Goal: Information Seeking & Learning: Learn about a topic

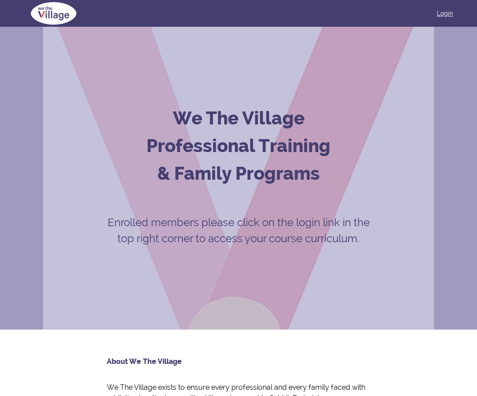
click at [442, 16] on link "Login" at bounding box center [445, 13] width 16 height 9
click at [443, 12] on link "Login" at bounding box center [445, 13] width 16 height 9
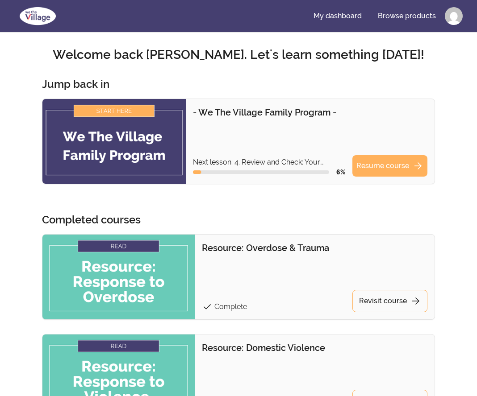
click at [137, 115] on img at bounding box center [113, 141] width 143 height 85
click at [375, 165] on link "Resume course arrow_forward" at bounding box center [389, 165] width 75 height 21
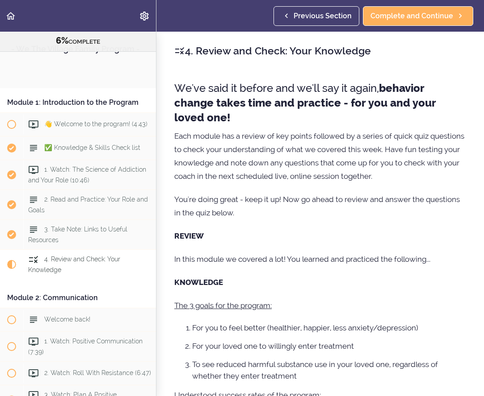
scroll to position [214, 0]
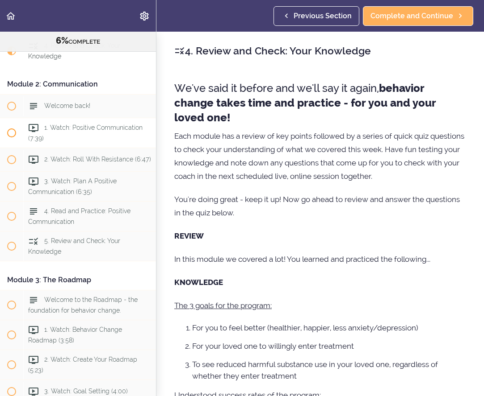
click at [71, 142] on span "1. Watch: Positive Communication (7:39)" at bounding box center [85, 132] width 114 height 17
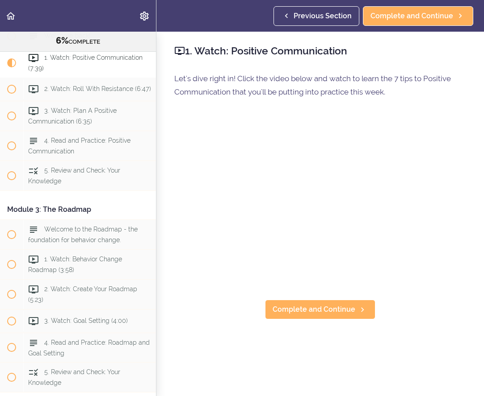
scroll to position [285, 0]
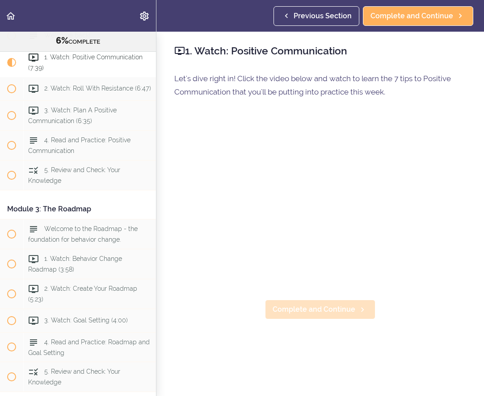
click at [331, 307] on span "Complete and Continue" at bounding box center [313, 310] width 83 height 11
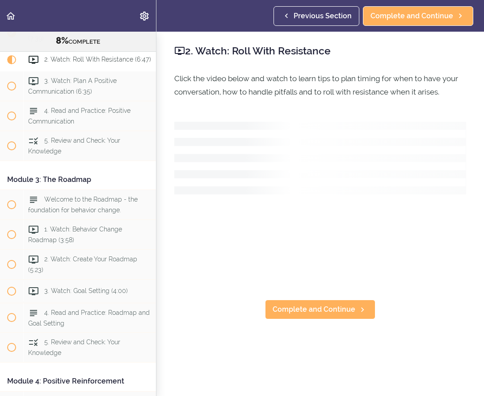
scroll to position [315, 0]
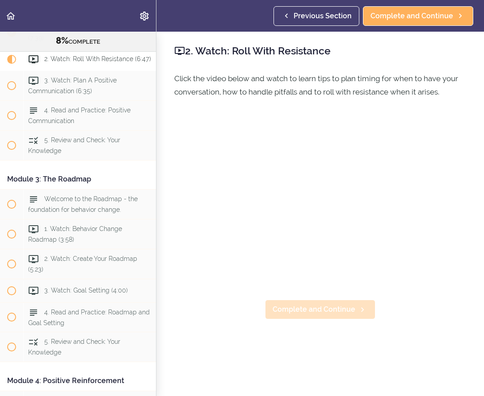
click at [345, 313] on link "Complete and Continue" at bounding box center [320, 310] width 110 height 20
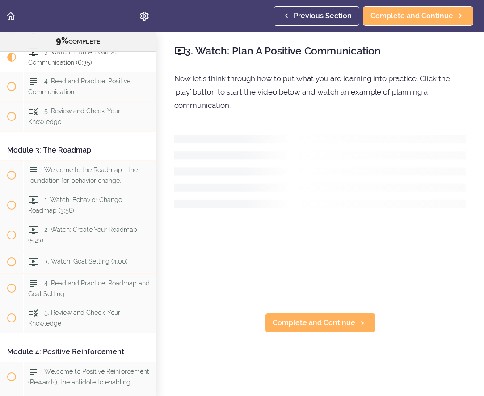
scroll to position [345, 0]
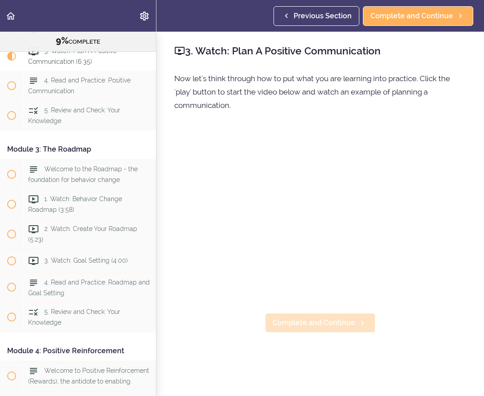
click at [331, 322] on span "Complete and Continue" at bounding box center [313, 323] width 83 height 11
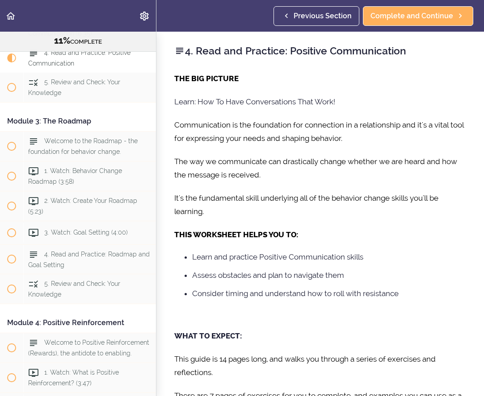
scroll to position [374, 0]
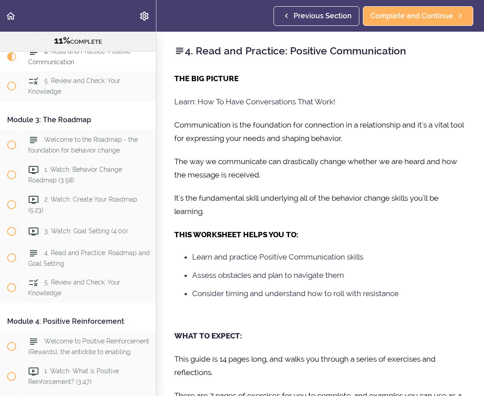
click at [399, 224] on div "THE BIG PICTURE Learn: How To Have Conversations That Work! Communication is th…" at bounding box center [320, 305] width 292 height 467
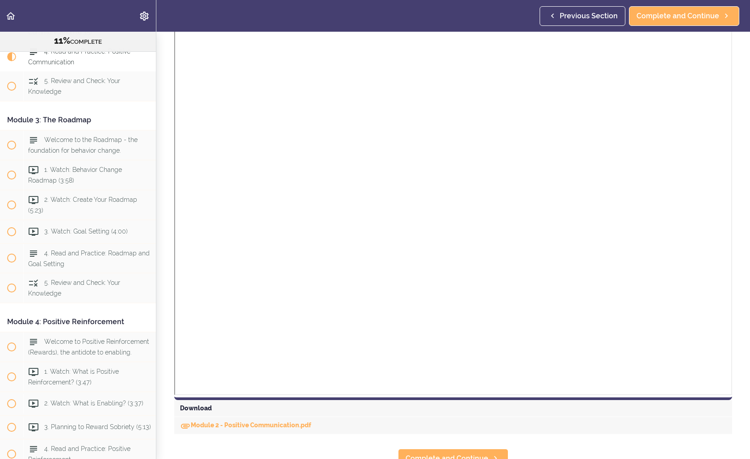
scroll to position [485, 0]
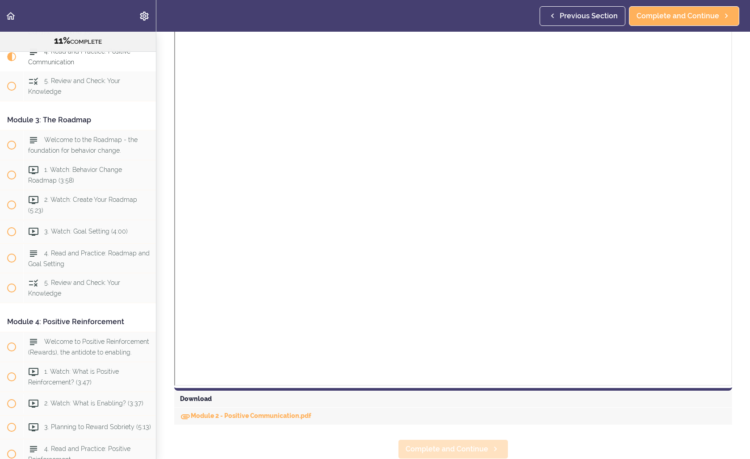
click at [462, 396] on span "Complete and Continue" at bounding box center [446, 449] width 83 height 11
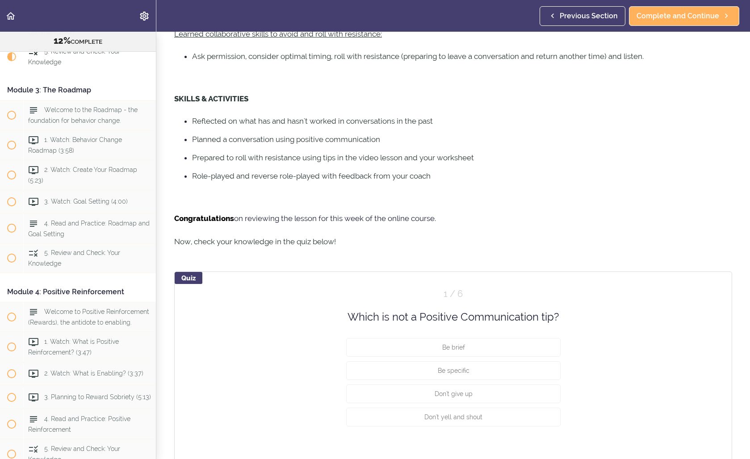
scroll to position [365, 0]
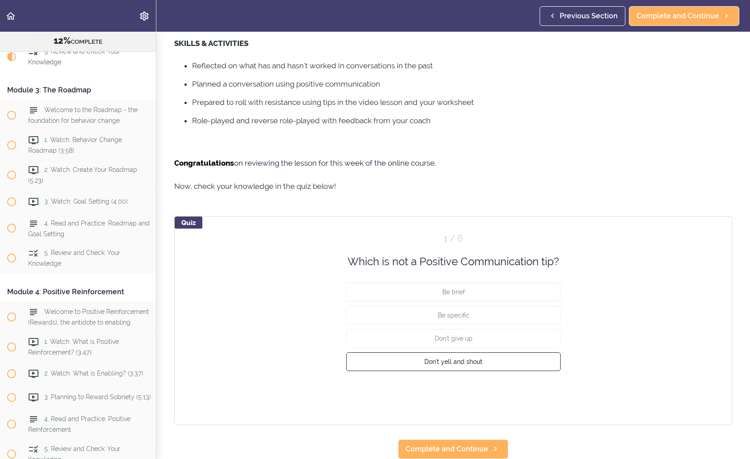
click at [457, 358] on span "Don't yell and shout" at bounding box center [453, 361] width 58 height 7
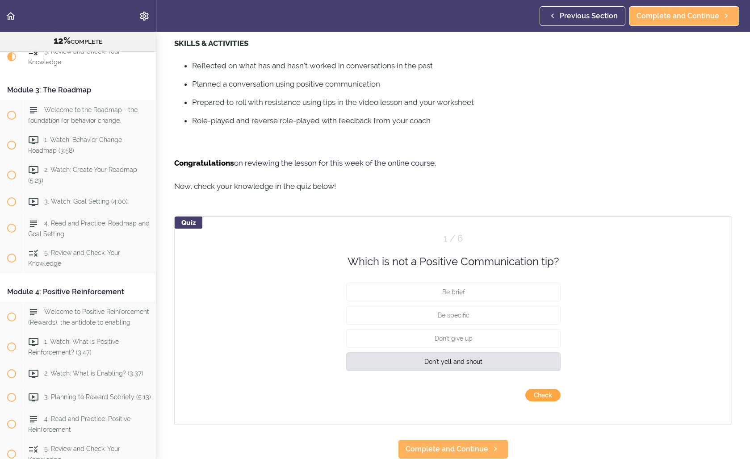
click at [483, 391] on button "Check" at bounding box center [542, 395] width 35 height 13
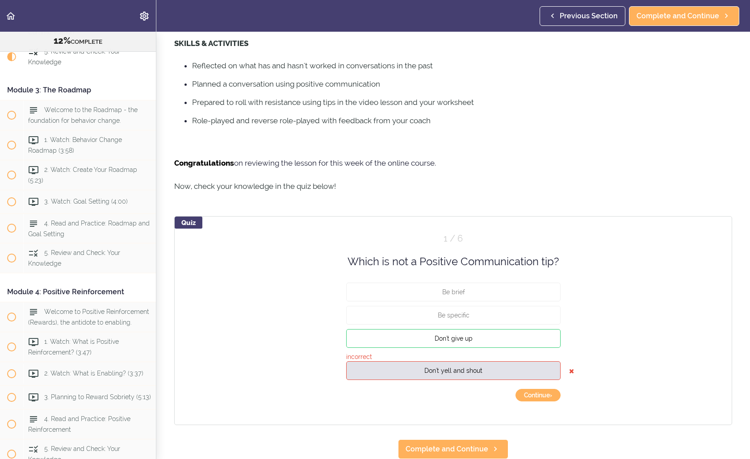
click at [470, 332] on button "Don't give up" at bounding box center [453, 338] width 214 height 19
click at [483, 389] on button "Continue ›" at bounding box center [537, 395] width 45 height 13
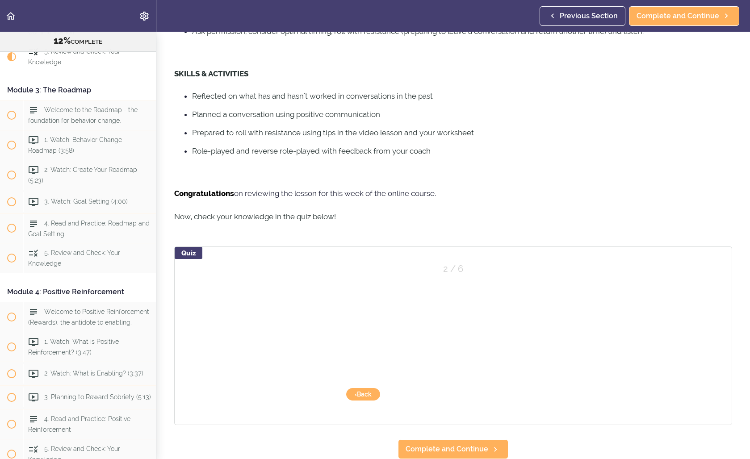
scroll to position [335, 0]
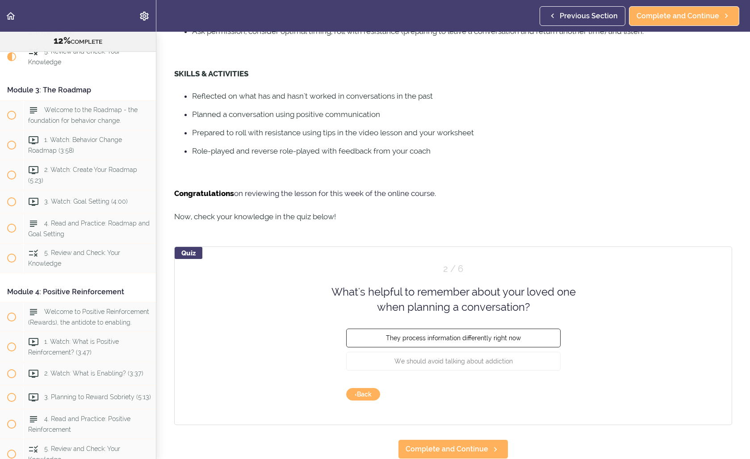
click at [467, 334] on span "They process information differently right now" at bounding box center [453, 337] width 135 height 7
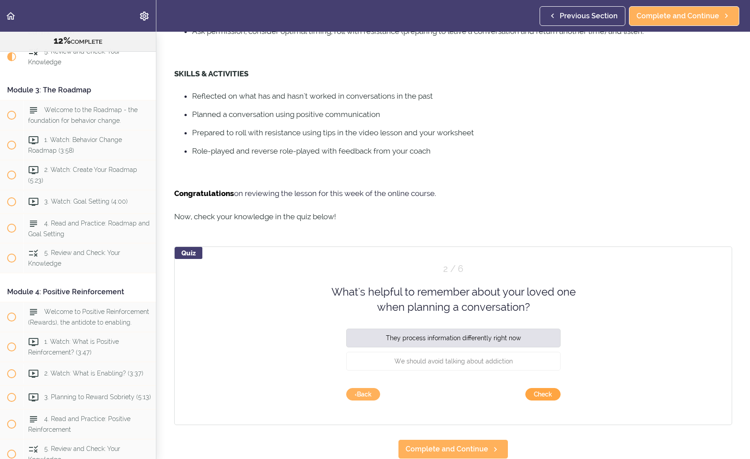
click at [483, 389] on button "Check" at bounding box center [542, 394] width 35 height 13
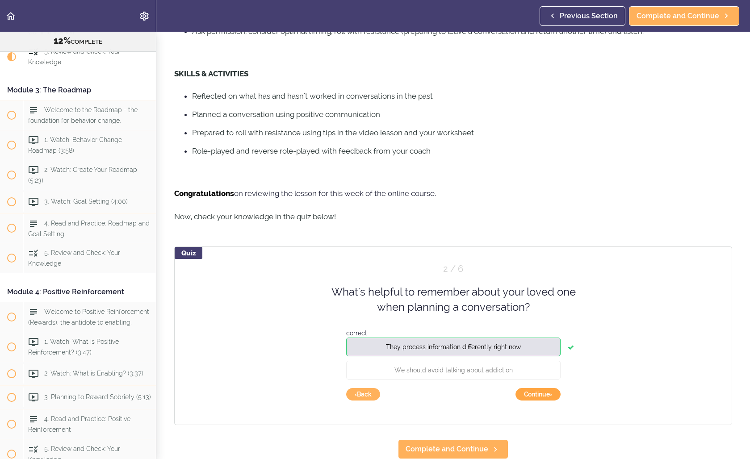
click at [483, 390] on button "Continue ›" at bounding box center [537, 394] width 45 height 13
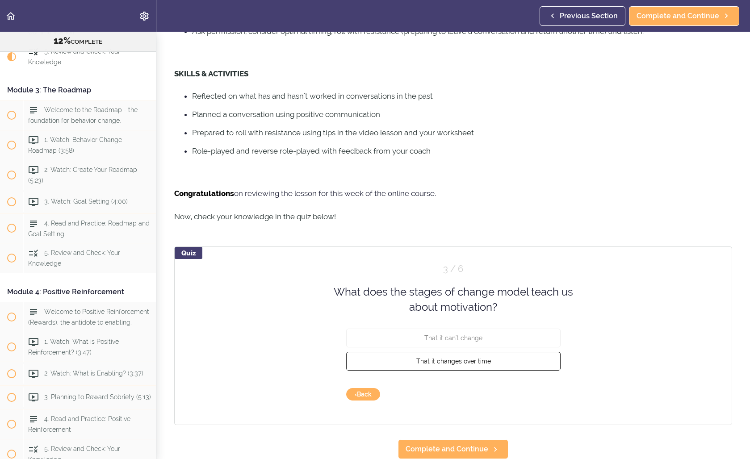
click at [477, 357] on span "That it changes over time" at bounding box center [453, 360] width 75 height 7
click at [483, 388] on button "Check" at bounding box center [542, 394] width 35 height 13
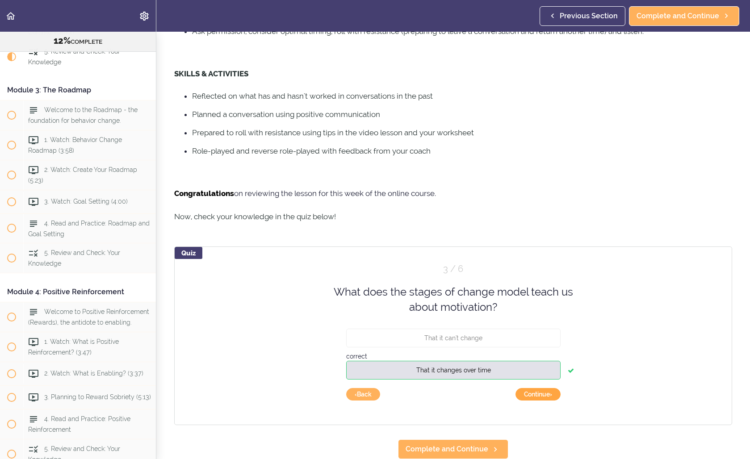
click at [483, 388] on button "Continue ›" at bounding box center [537, 394] width 45 height 13
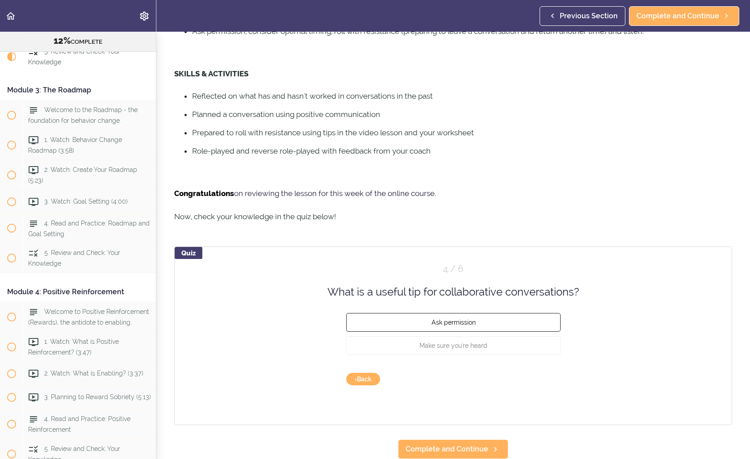
click at [464, 319] on span "Ask permission" at bounding box center [453, 322] width 44 height 7
click at [483, 373] on button "Check" at bounding box center [542, 379] width 35 height 13
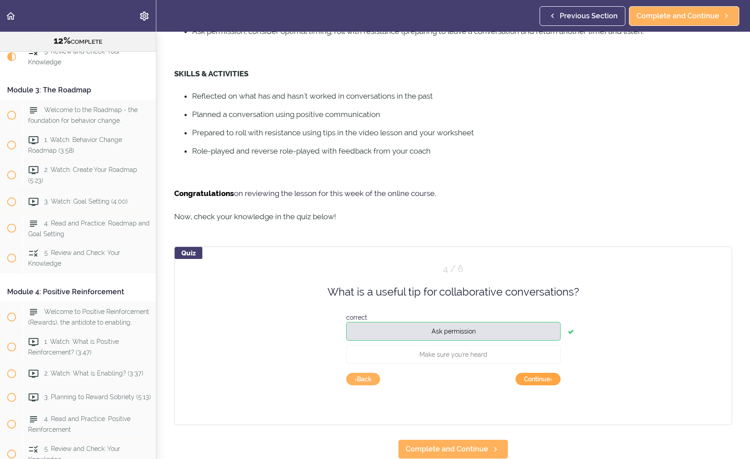
click at [483, 375] on button "Continue ›" at bounding box center [537, 379] width 45 height 13
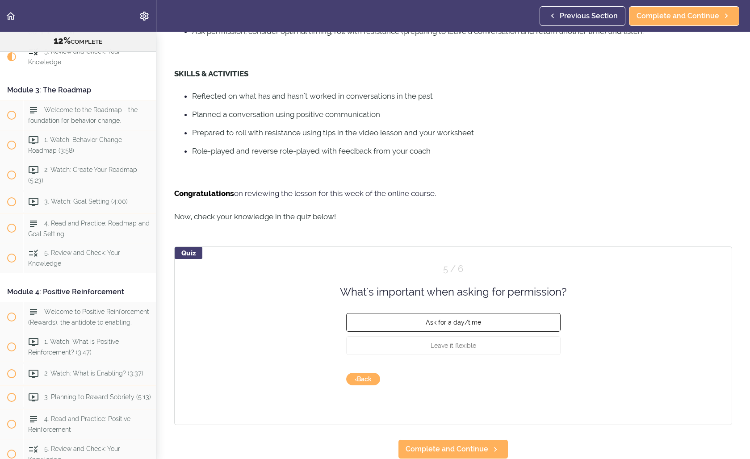
click at [483, 318] on button "Ask for a day/time" at bounding box center [453, 322] width 214 height 19
click at [483, 374] on button "Check" at bounding box center [542, 379] width 35 height 13
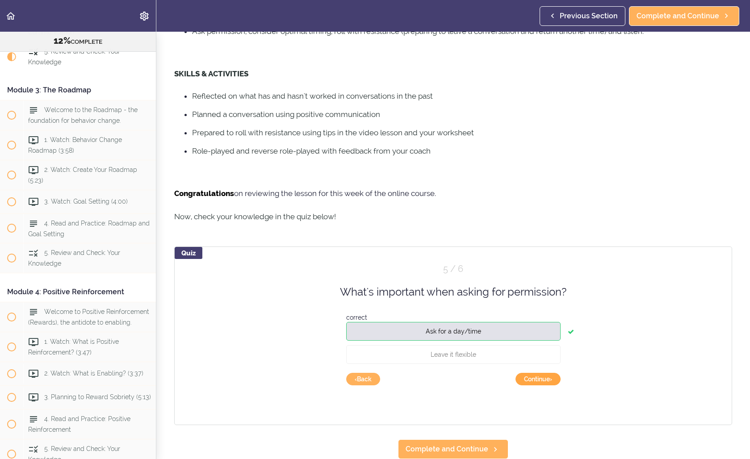
click at [483, 374] on button "Continue ›" at bounding box center [537, 379] width 45 height 13
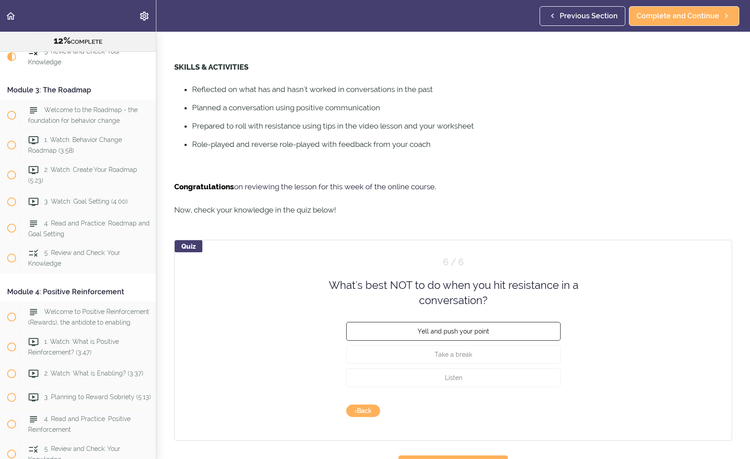
click at [483, 334] on button "Yell and push your point" at bounding box center [453, 330] width 214 height 19
click at [483, 396] on button "Check" at bounding box center [542, 411] width 35 height 13
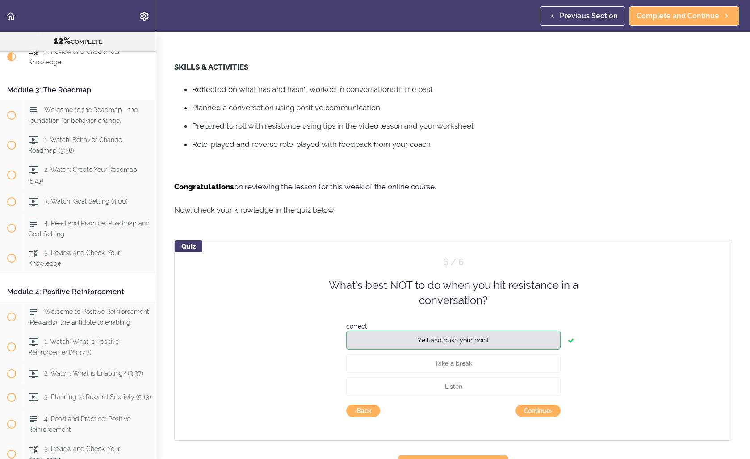
click at [483, 396] on button "Continue ›" at bounding box center [537, 411] width 45 height 13
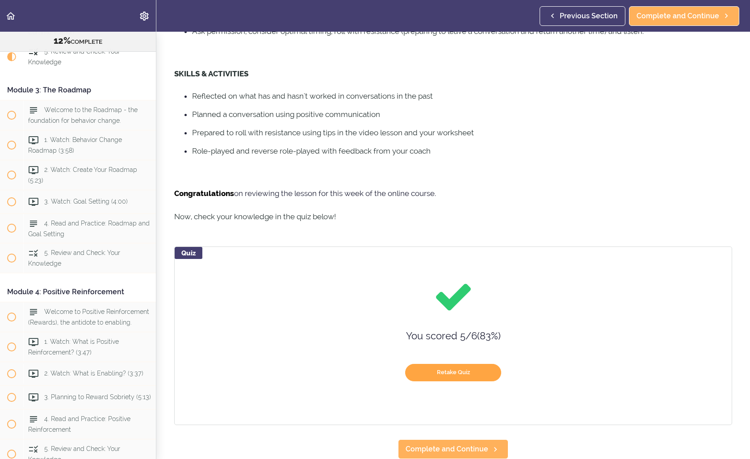
click at [452, 366] on button "Retake Quiz" at bounding box center [453, 372] width 96 height 17
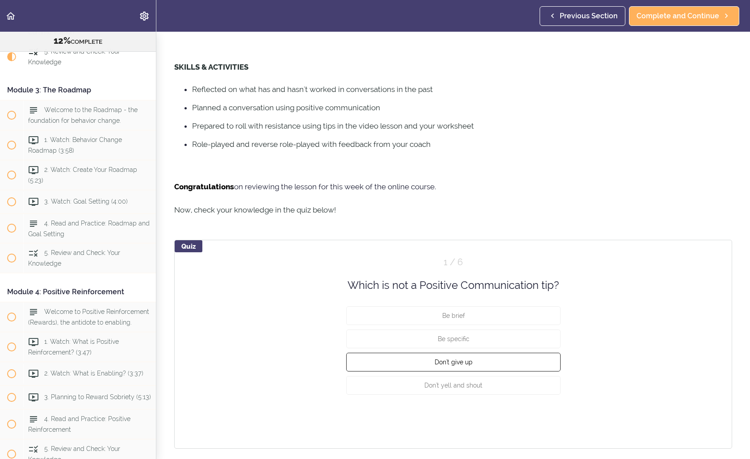
click at [474, 363] on button "Don't give up" at bounding box center [453, 362] width 214 height 19
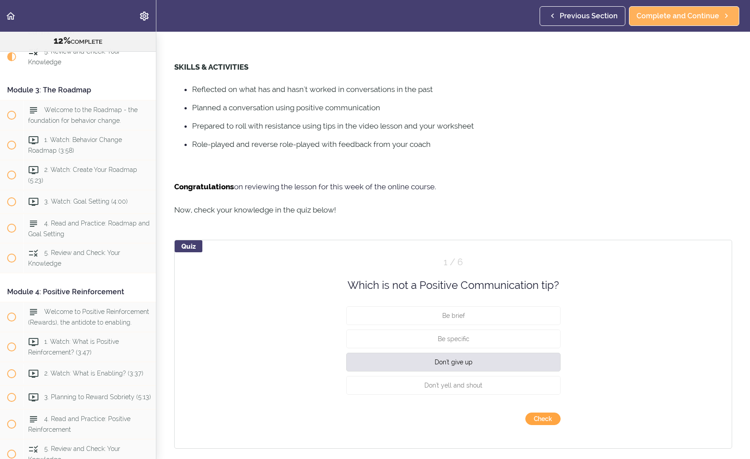
click at [483, 396] on button "Check" at bounding box center [542, 419] width 35 height 13
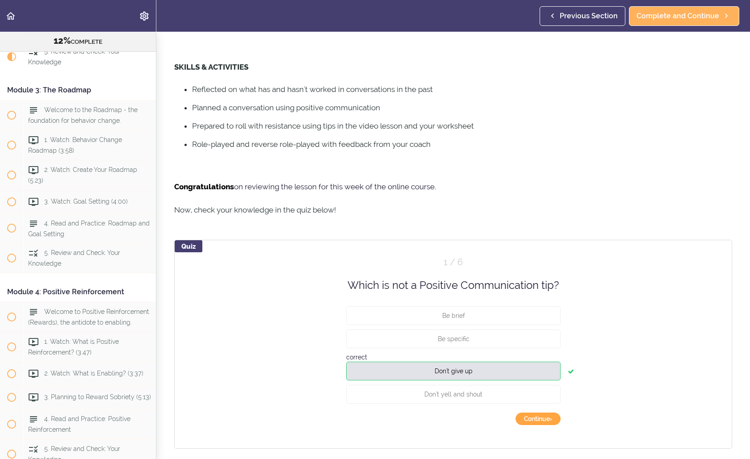
click at [483, 396] on button "Continue ›" at bounding box center [537, 419] width 45 height 13
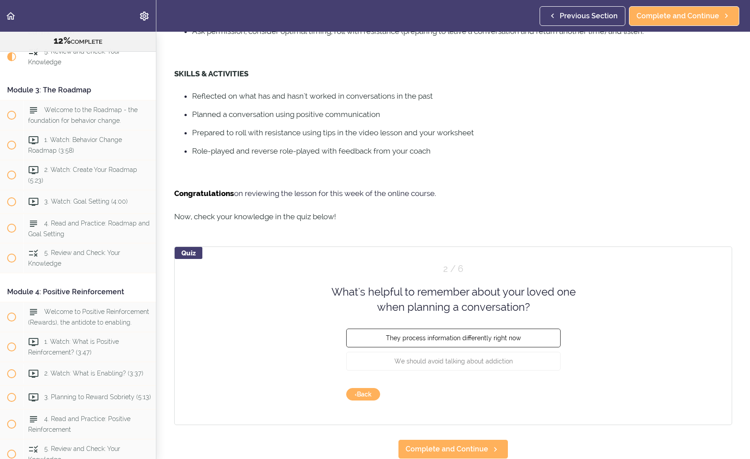
click at [483, 334] on span "They process information differently right now" at bounding box center [453, 337] width 135 height 7
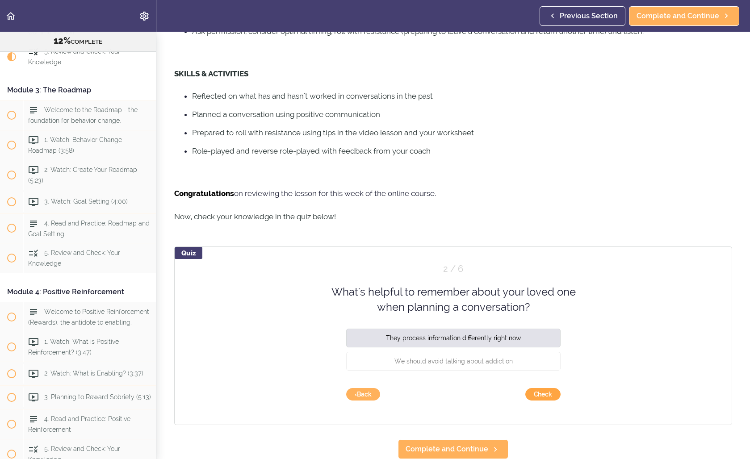
click at [483, 388] on button "Check" at bounding box center [542, 394] width 35 height 13
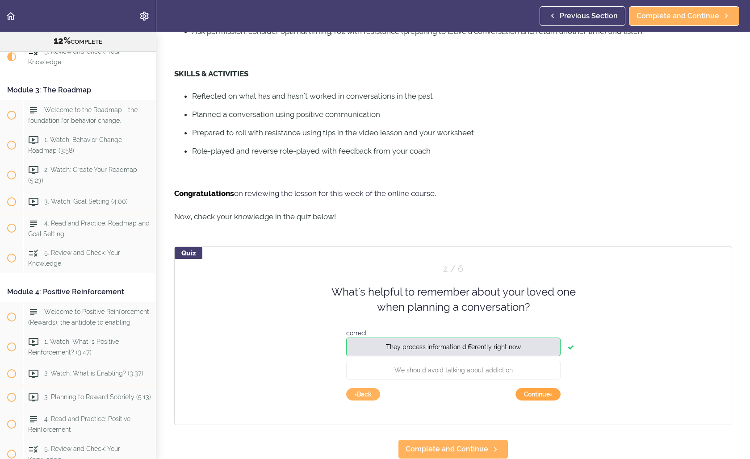
click at [483, 388] on button "Continue ›" at bounding box center [537, 394] width 45 height 13
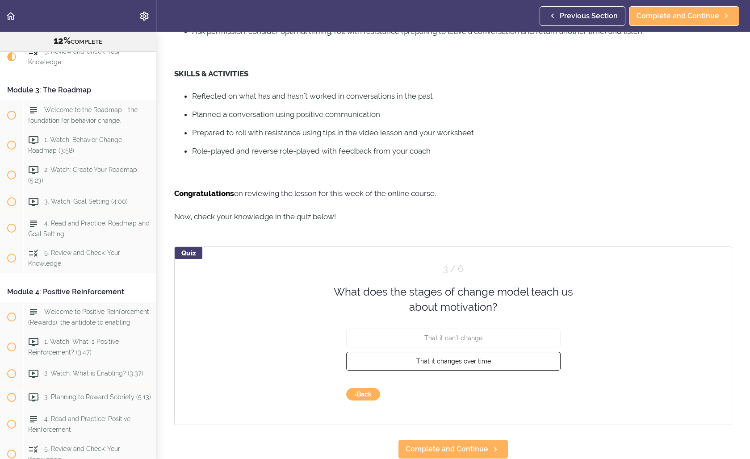
click at [480, 357] on span "That it changes over time" at bounding box center [453, 360] width 75 height 7
click at [483, 388] on button "Check" at bounding box center [542, 394] width 35 height 13
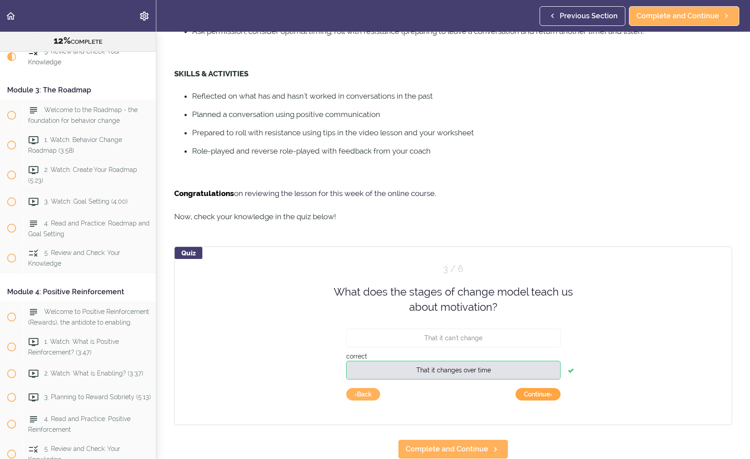
click at [483, 388] on button "Continue ›" at bounding box center [537, 394] width 45 height 13
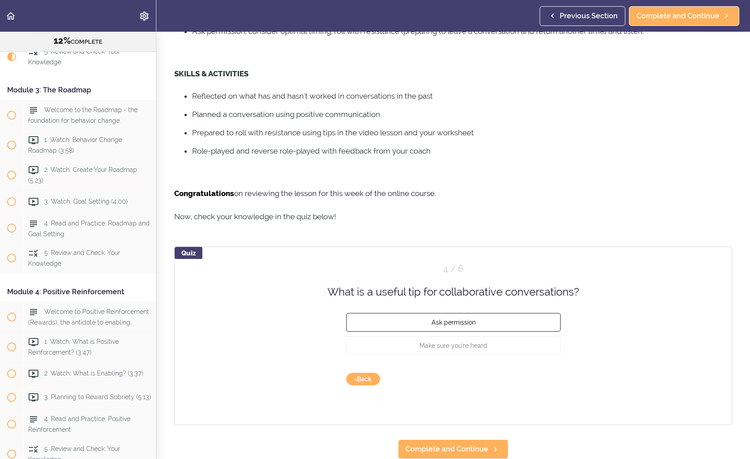
click at [476, 318] on button "Ask permission" at bounding box center [453, 322] width 214 height 19
click at [483, 375] on button "Check" at bounding box center [542, 379] width 35 height 13
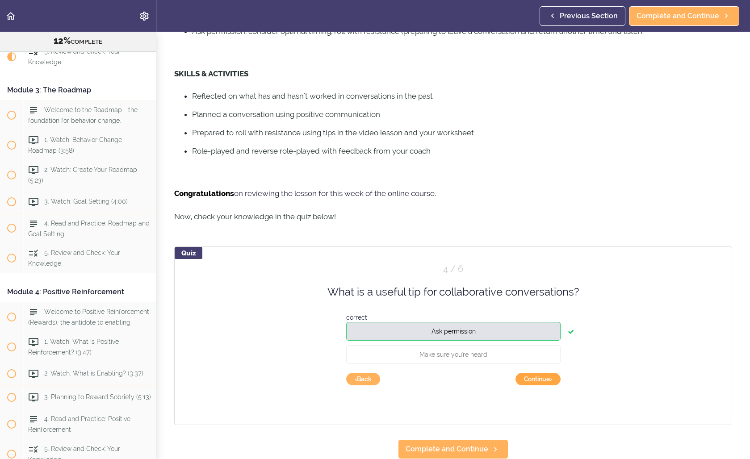
click at [483, 375] on button "Continue ›" at bounding box center [537, 379] width 45 height 13
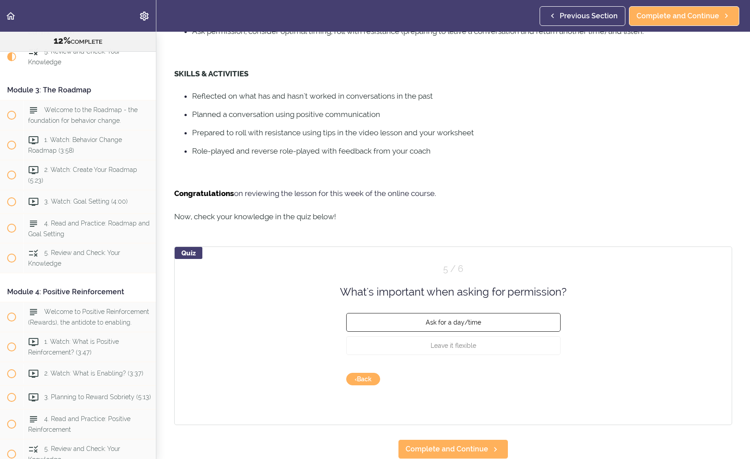
click at [481, 317] on button "Ask for a day/time" at bounding box center [453, 322] width 214 height 19
click at [483, 375] on button "Check" at bounding box center [542, 379] width 35 height 13
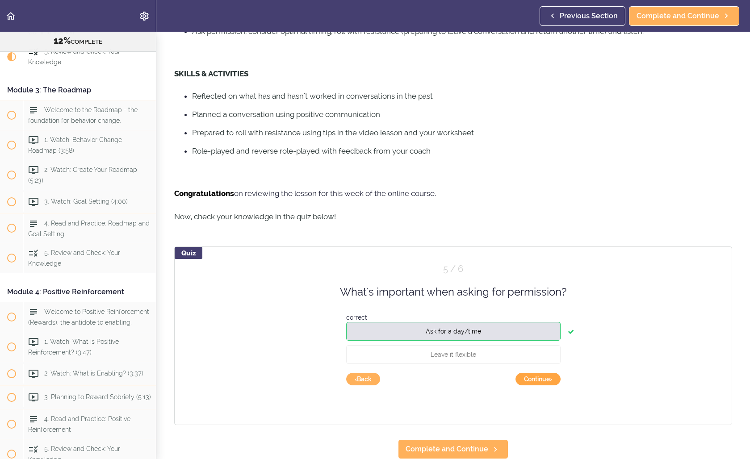
click at [483, 375] on button "Continue ›" at bounding box center [537, 379] width 45 height 13
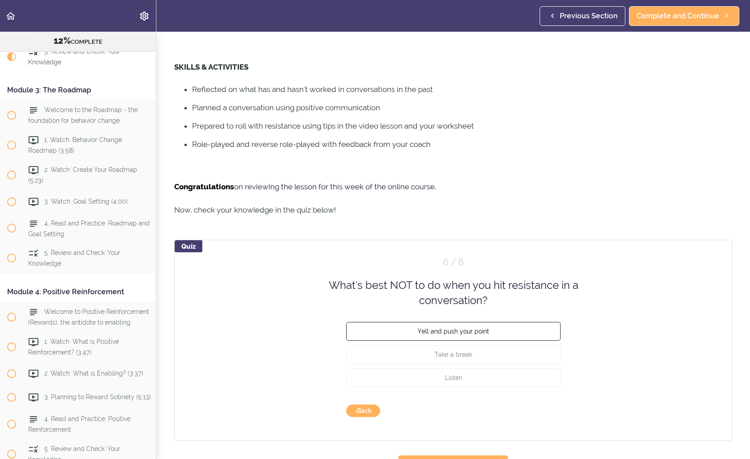
click at [483, 333] on button "Yell and push your point" at bounding box center [453, 330] width 214 height 19
click at [483, 396] on button "Check" at bounding box center [542, 411] width 35 height 13
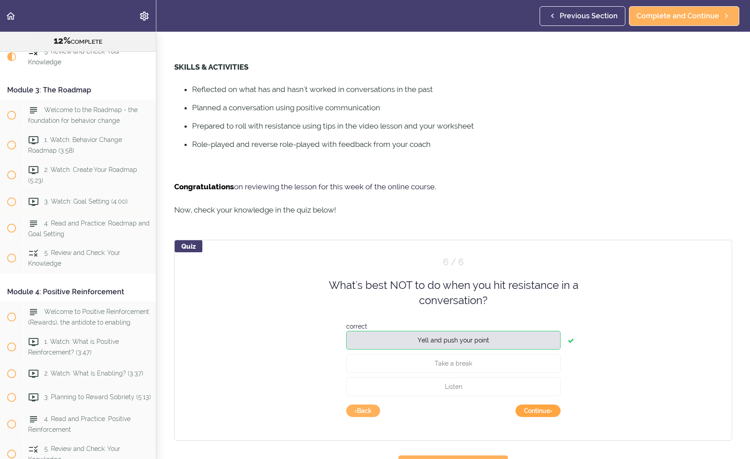
click at [483, 396] on button "Continue ›" at bounding box center [537, 411] width 45 height 13
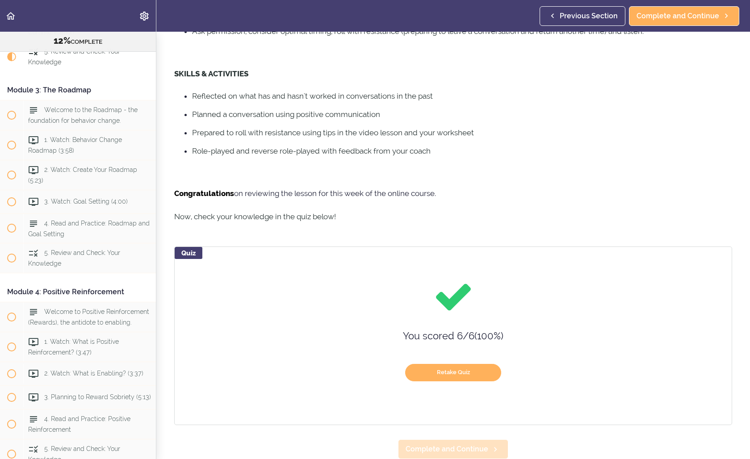
click at [481, 396] on span "Complete and Continue" at bounding box center [446, 449] width 83 height 11
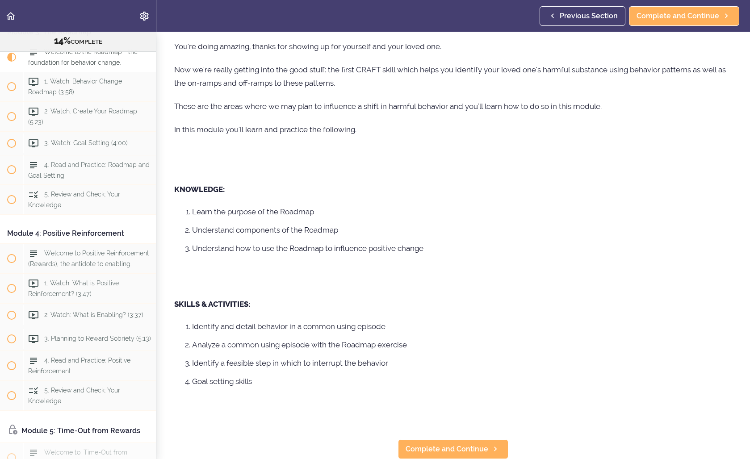
scroll to position [61, 0]
